Goal: Use online tool/utility

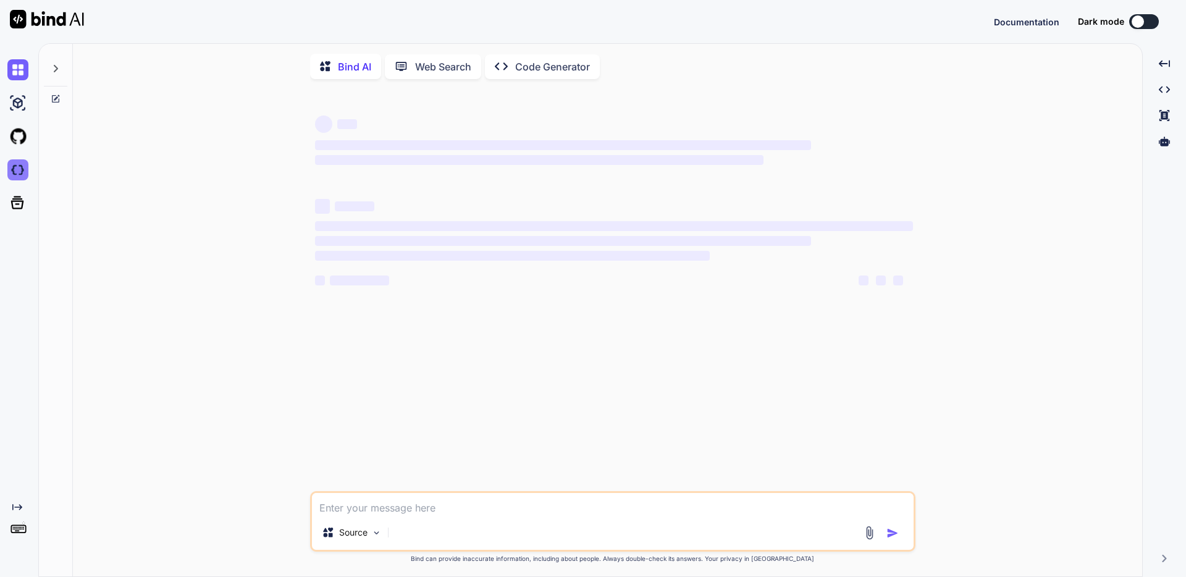
type textarea "x"
click at [16, 175] on img at bounding box center [17, 169] width 21 height 21
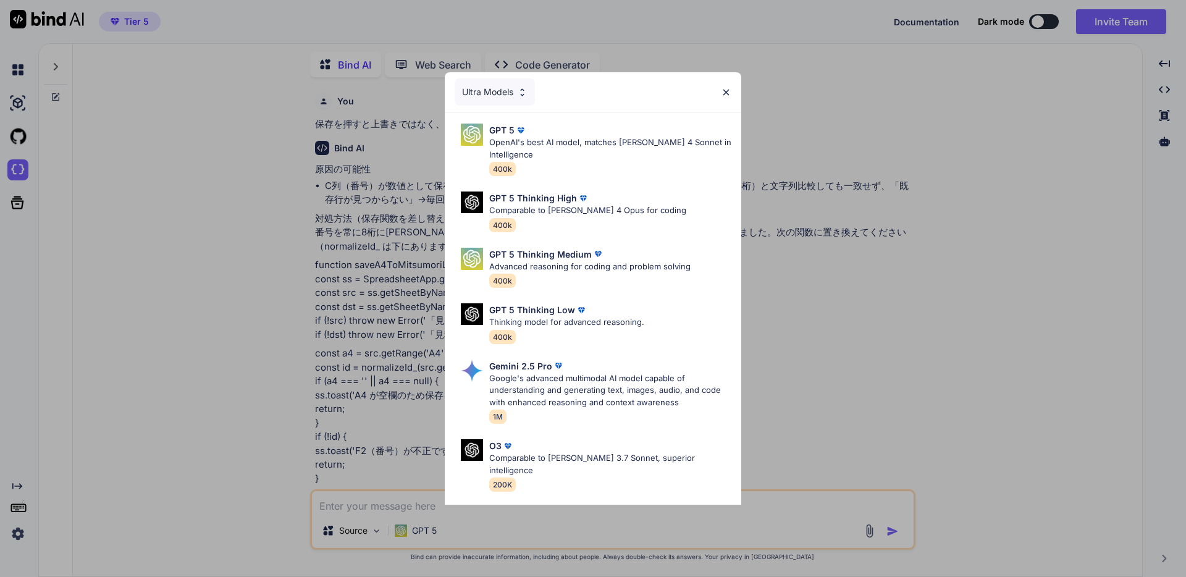
scroll to position [4496, 0]
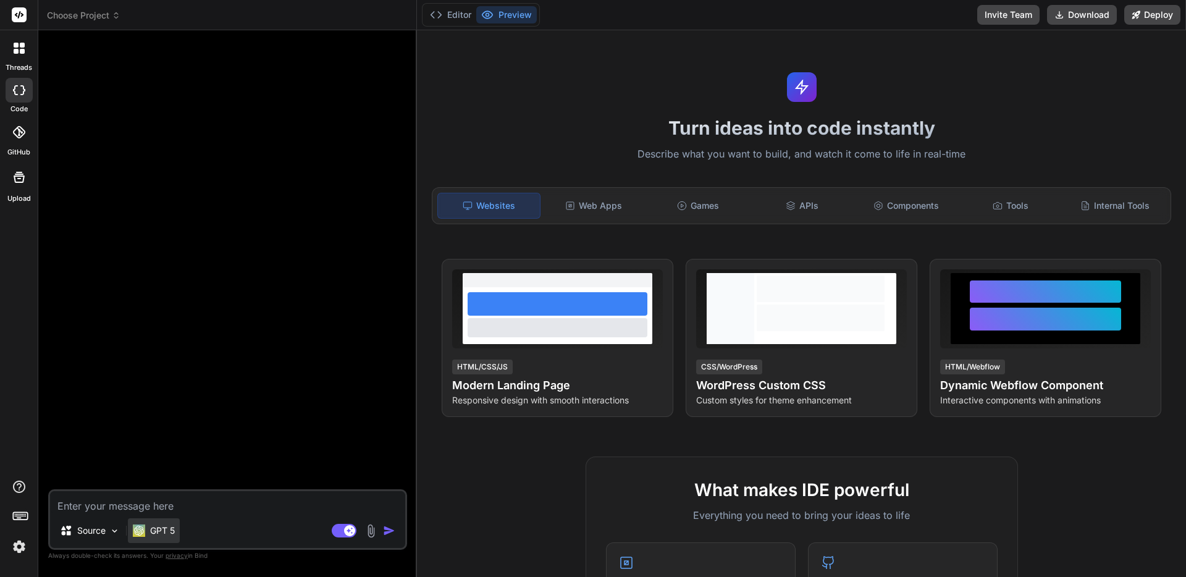
click at [171, 526] on p "GPT 5" at bounding box center [162, 531] width 25 height 12
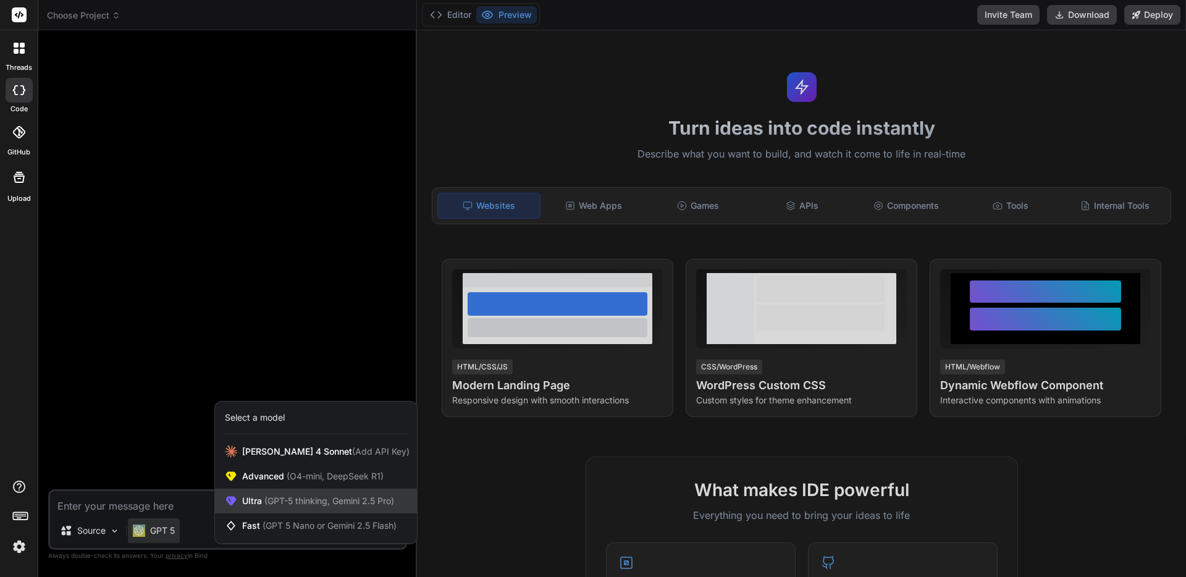
click at [250, 503] on span "Ultra (GPT-5 thinking, Gemini 2.5 Pro)" at bounding box center [318, 501] width 152 height 12
type textarea "x"
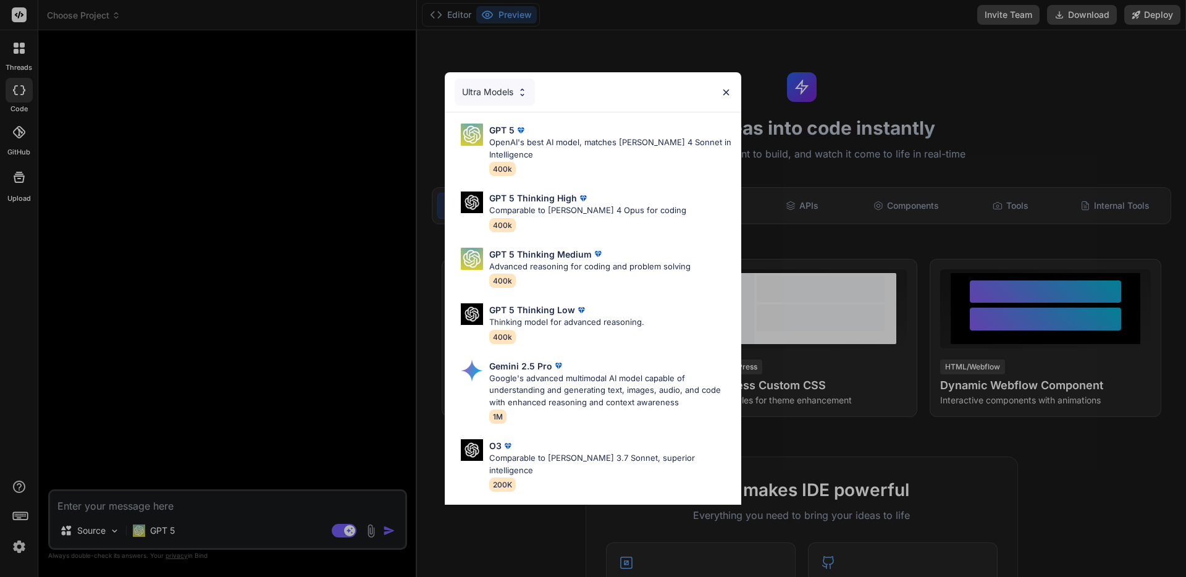
click at [265, 273] on div "Ultra Models GPT 5 OpenAI's best AI model, matches [PERSON_NAME] 4 Sonnet in In…" at bounding box center [593, 288] width 1186 height 577
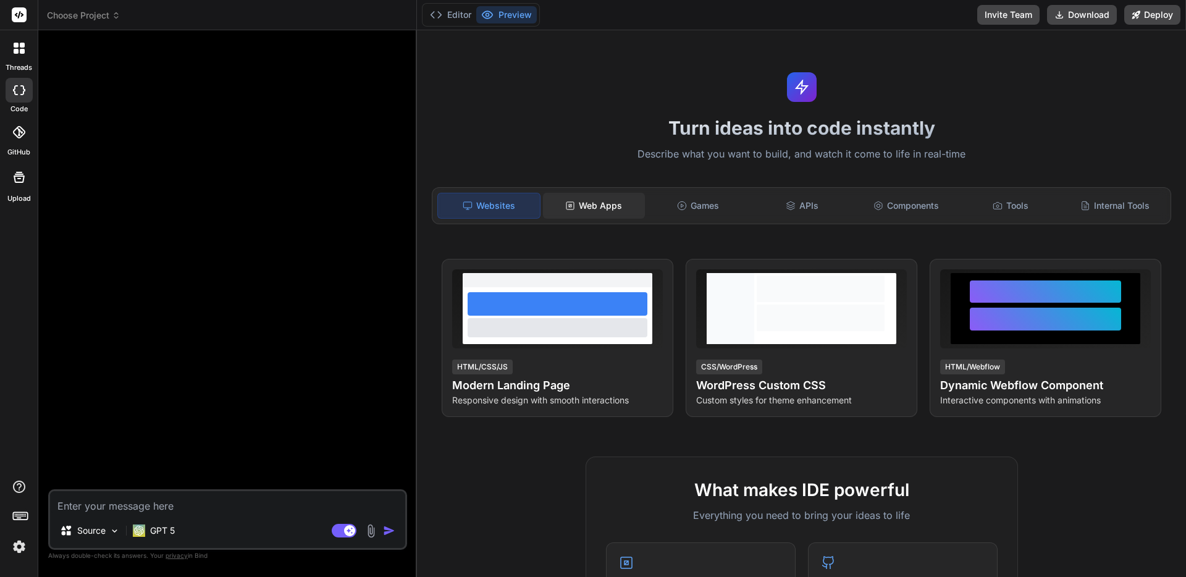
click at [593, 206] on div "Web Apps" at bounding box center [594, 206] width 102 height 26
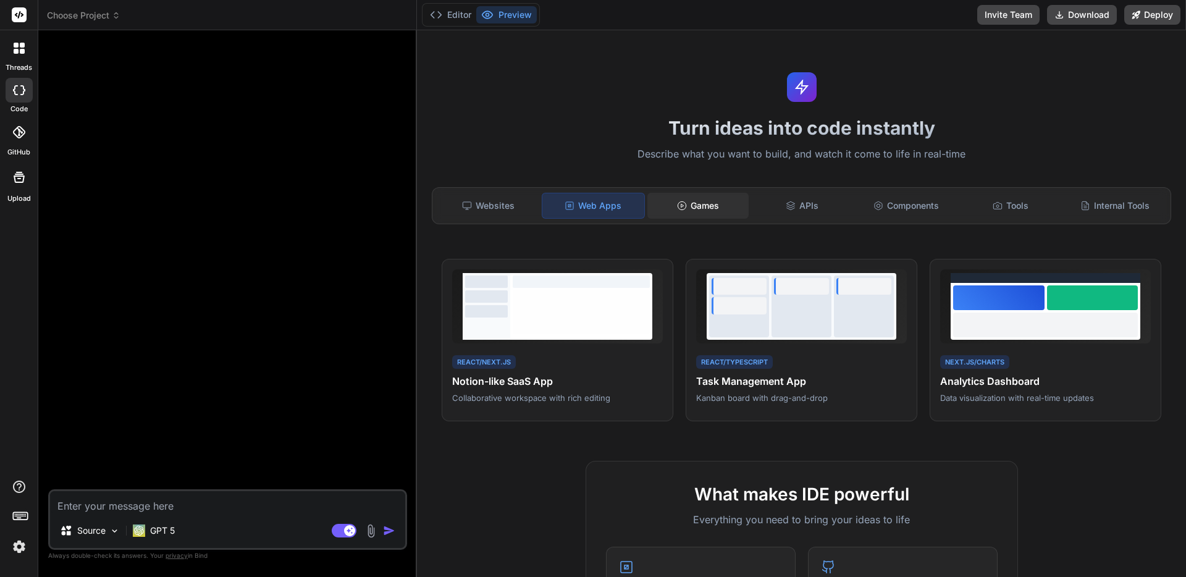
click at [673, 211] on div "Games" at bounding box center [699, 206] width 102 height 26
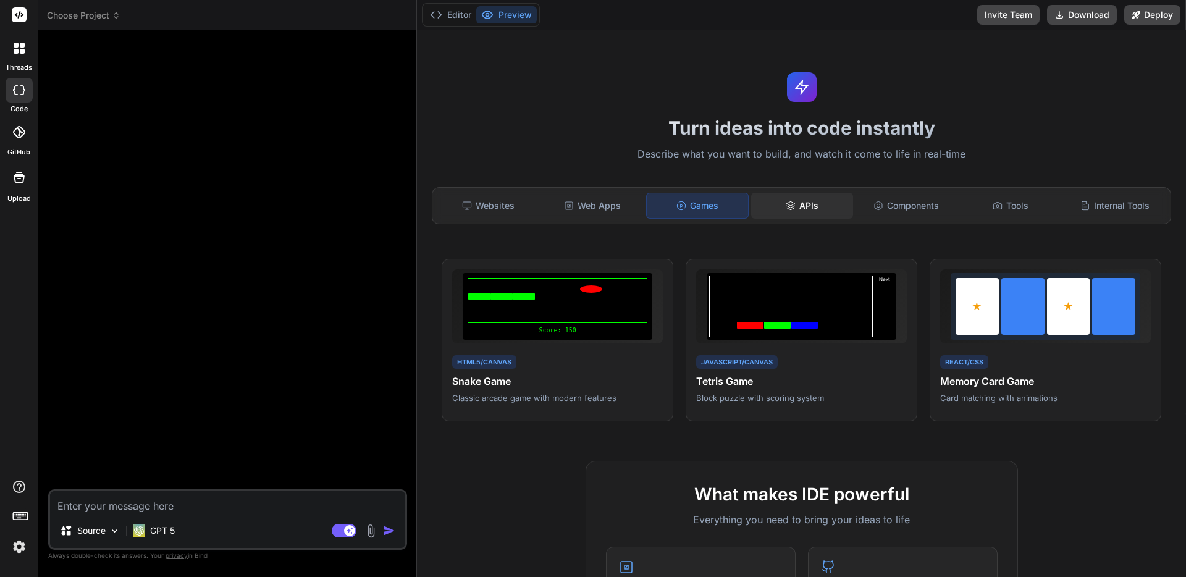
click at [814, 203] on div "APIs" at bounding box center [802, 206] width 102 height 26
